Goal: Navigation & Orientation: Find specific page/section

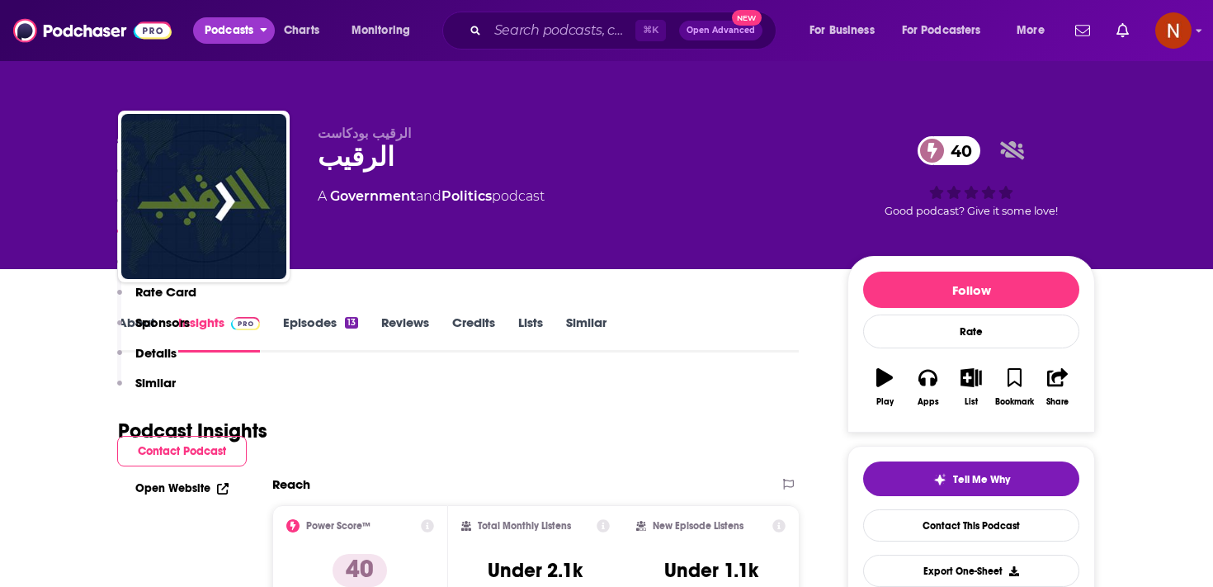
scroll to position [1001, 0]
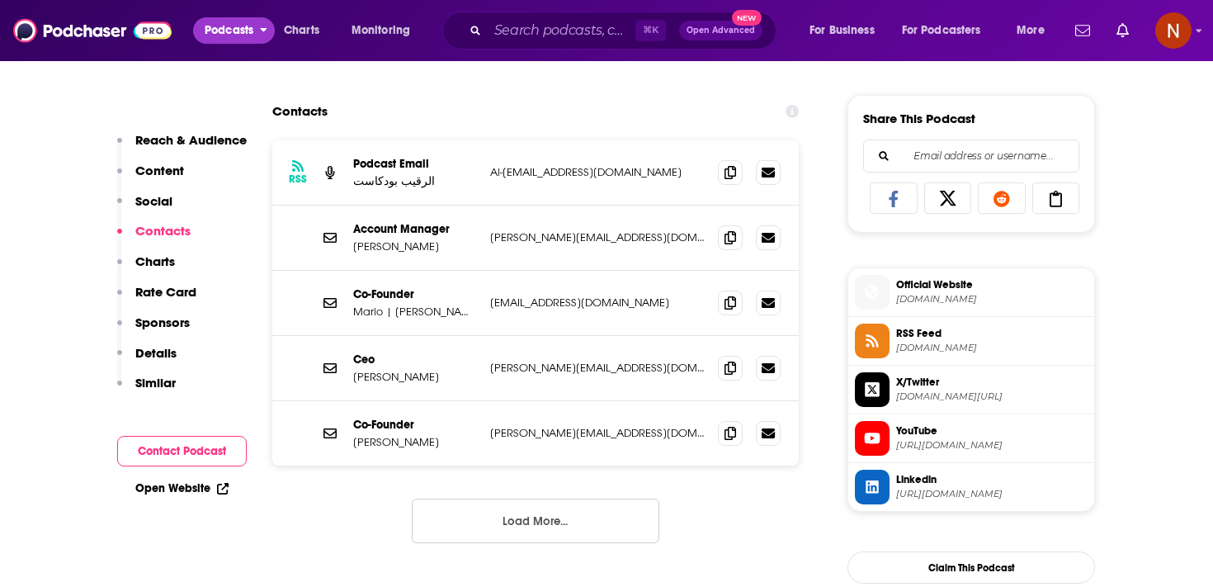
click at [240, 29] on span "Podcasts" at bounding box center [229, 30] width 49 height 23
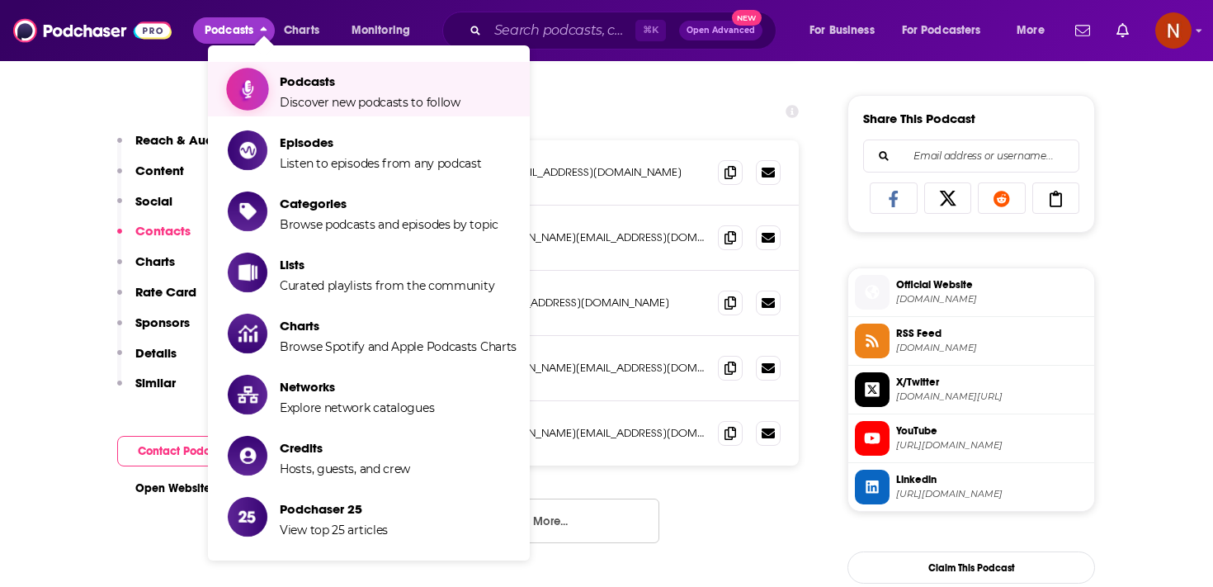
click at [262, 82] on span "Show item sub-menu" at bounding box center [247, 89] width 127 height 127
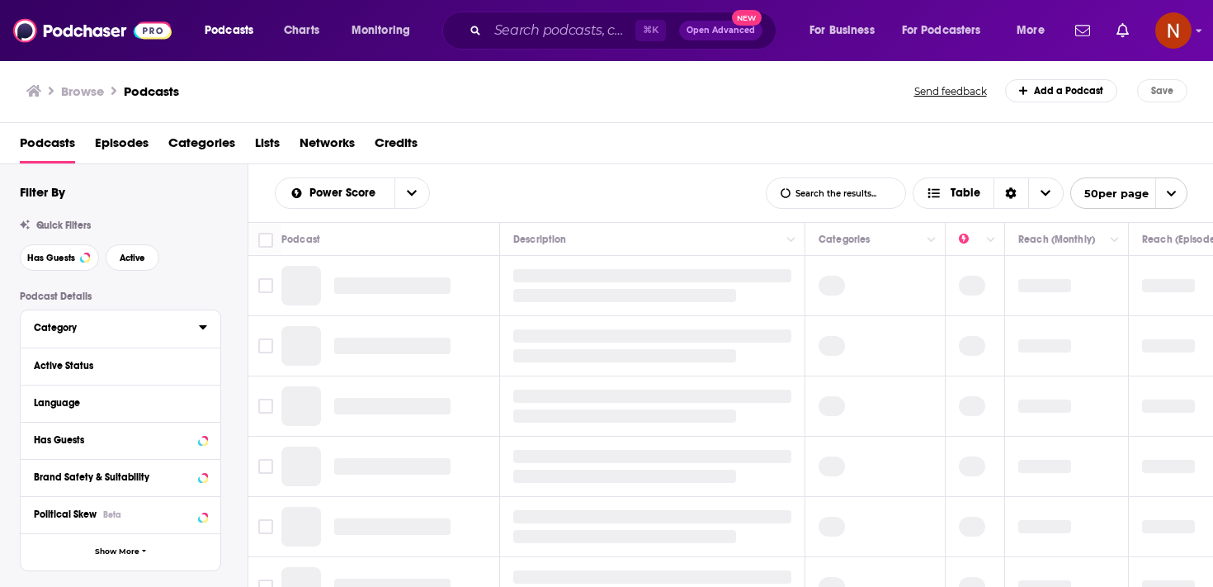
click at [203, 326] on icon at bounding box center [203, 326] width 8 height 13
